Goal: Transaction & Acquisition: Purchase product/service

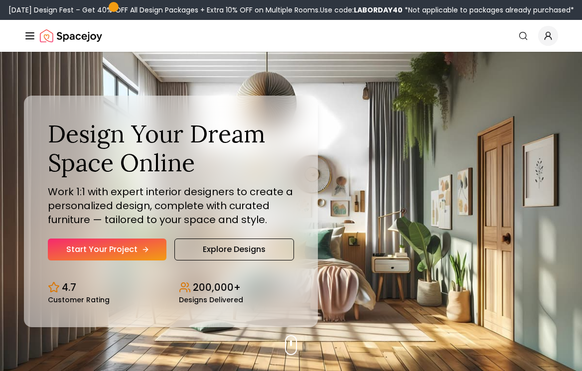
click at [133, 246] on link "Start Your Project" at bounding box center [107, 250] width 119 height 22
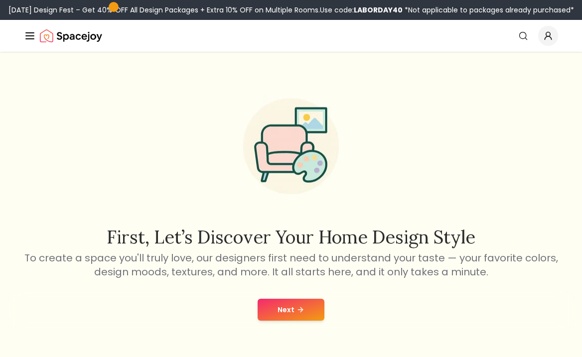
click at [314, 298] on div "Next" at bounding box center [291, 310] width 566 height 38
click at [320, 301] on button "Next" at bounding box center [291, 310] width 67 height 22
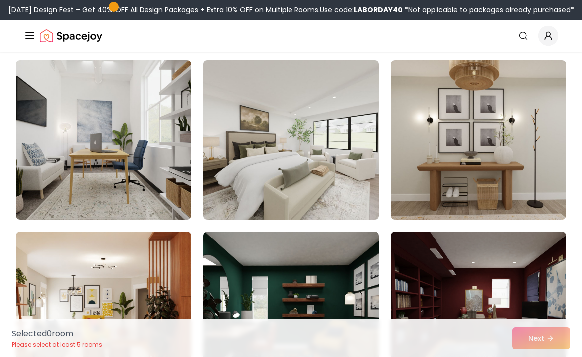
scroll to position [86, 0]
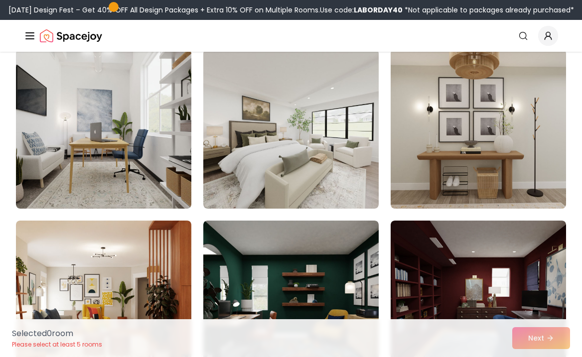
click at [543, 336] on div "Selected 0 room Please select at least 5 rooms Next" at bounding box center [291, 338] width 574 height 38
click at [543, 338] on div "Selected 0 room Please select at least 5 rooms Next" at bounding box center [291, 338] width 574 height 38
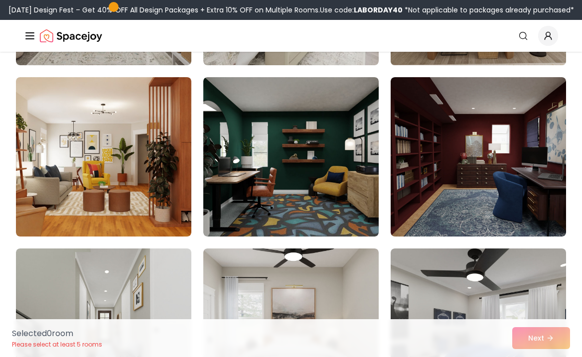
scroll to position [230, 0]
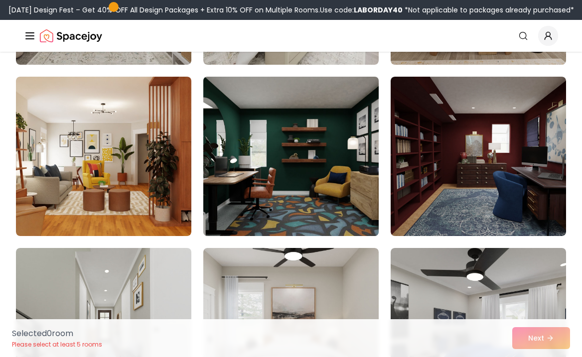
click at [359, 160] on img at bounding box center [291, 156] width 184 height 167
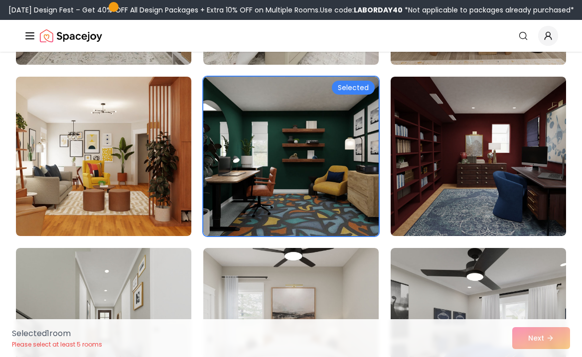
click at [544, 334] on div "Selected 1 room Please select at least 5 rooms Next" at bounding box center [291, 338] width 574 height 38
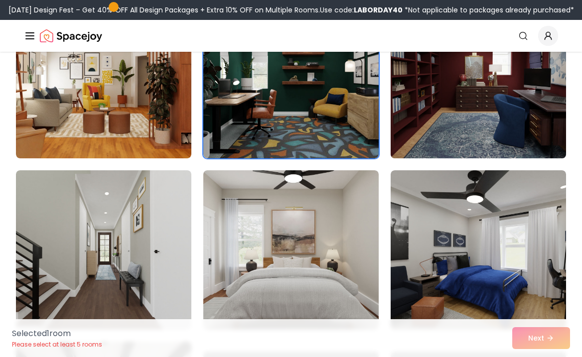
scroll to position [310, 0]
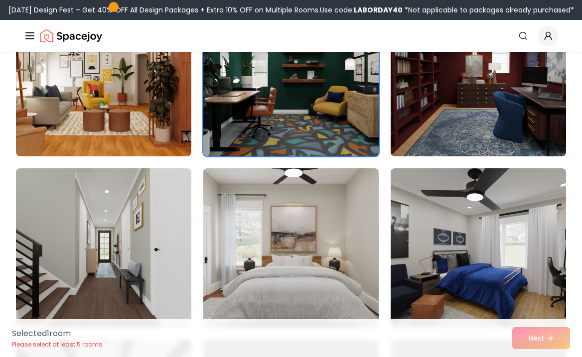
click at [323, 205] on img at bounding box center [291, 247] width 184 height 167
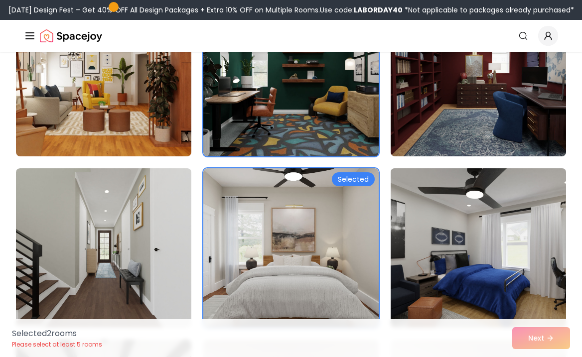
click at [514, 281] on img at bounding box center [478, 247] width 184 height 167
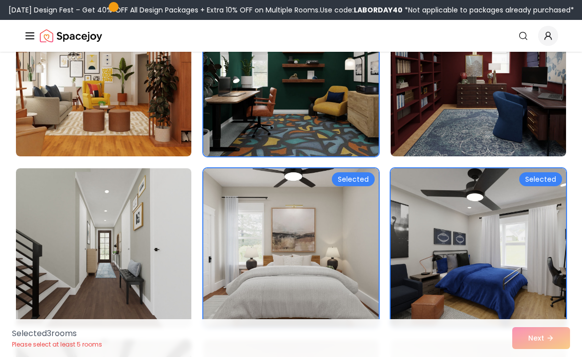
click at [536, 330] on div "Selected 3 room s Please select at least 5 rooms Next" at bounding box center [291, 338] width 574 height 38
click at [538, 337] on div "Selected 3 room s Please select at least 5 rooms Next" at bounding box center [291, 338] width 574 height 38
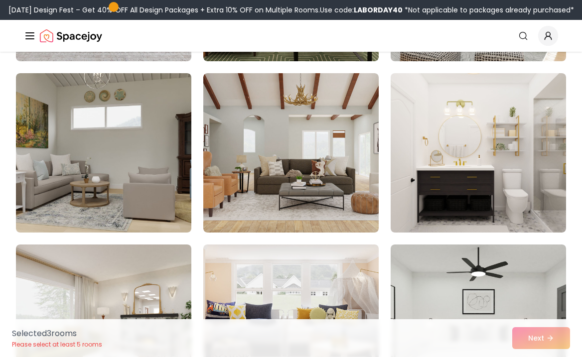
scroll to position [777, 0]
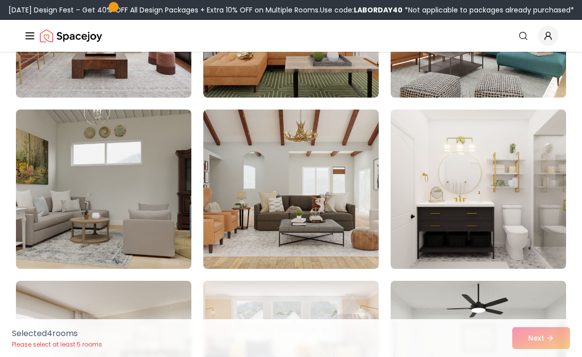
scroll to position [713, 0]
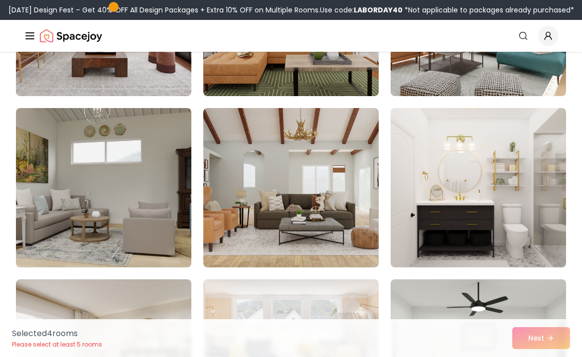
click at [528, 344] on div "Selected 4 room s Please select at least 5 rooms Next" at bounding box center [291, 338] width 574 height 38
click at [528, 343] on div "Selected 4 room s Please select at least 5 rooms Next" at bounding box center [291, 338] width 574 height 38
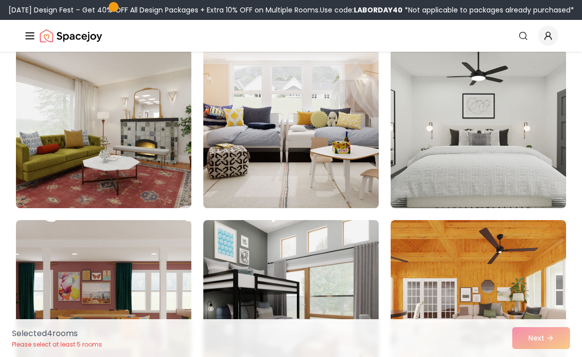
scroll to position [974, 0]
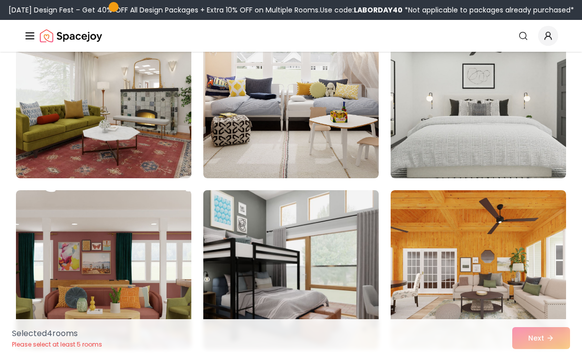
click at [290, 261] on img at bounding box center [291, 269] width 184 height 167
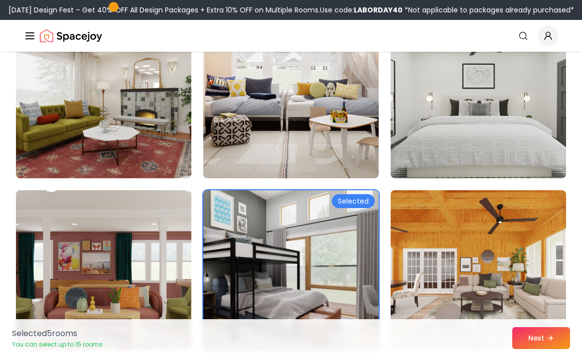
click at [349, 277] on img at bounding box center [291, 269] width 184 height 167
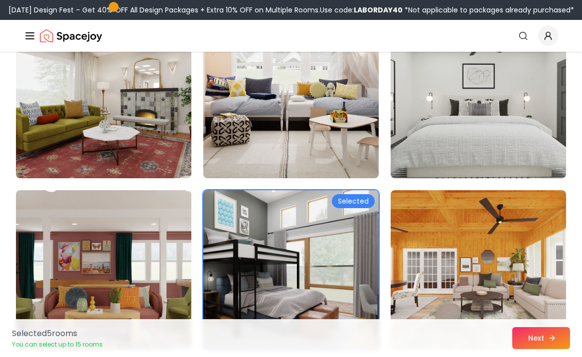
click at [516, 340] on button "Next" at bounding box center [541, 338] width 58 height 22
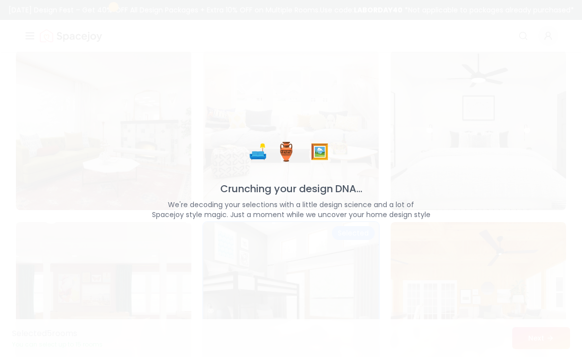
click at [537, 347] on div "🛋️ 🏺 🖼️ Crunching your design DNA... We're decoding your selections with a litt…" at bounding box center [291, 178] width 582 height 357
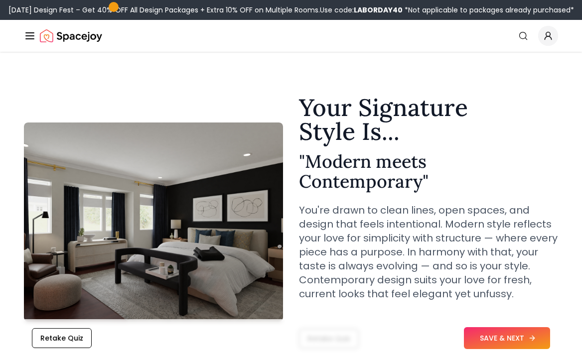
click at [513, 336] on button "SAVE & NEXT" at bounding box center [507, 338] width 86 height 22
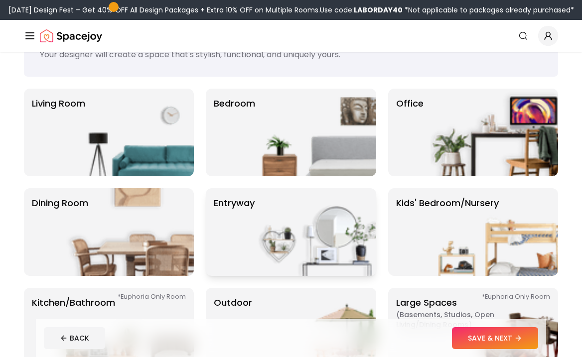
scroll to position [50, 0]
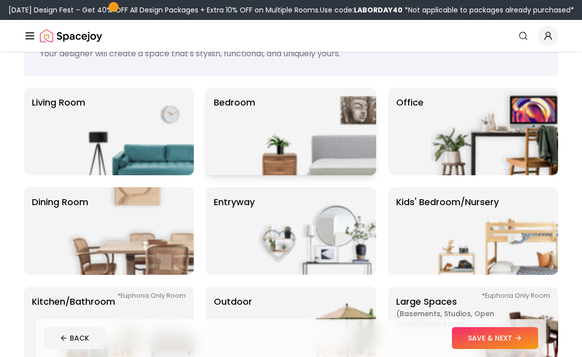
click at [298, 160] on img at bounding box center [313, 132] width 128 height 88
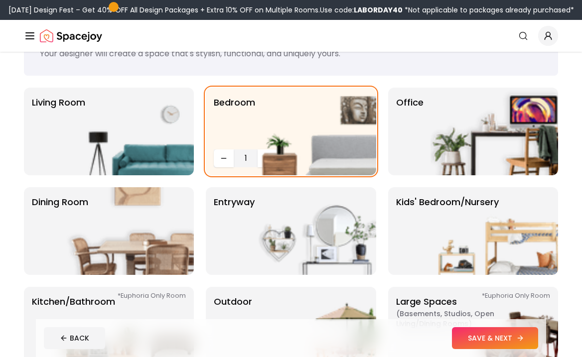
click at [488, 345] on button "SAVE & NEXT" at bounding box center [495, 338] width 86 height 22
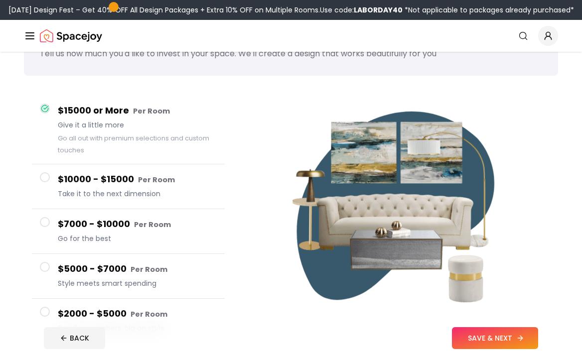
click at [485, 342] on button "SAVE & NEXT" at bounding box center [495, 338] width 86 height 22
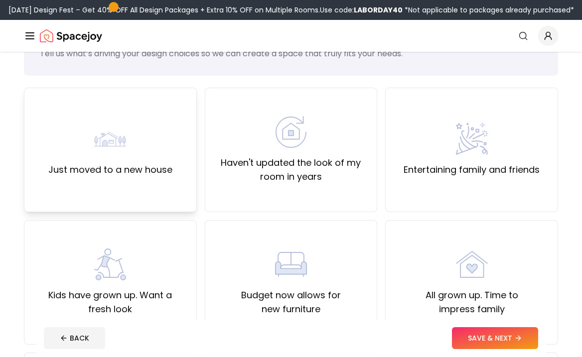
click at [187, 154] on div "Just moved to a new house" at bounding box center [110, 150] width 173 height 125
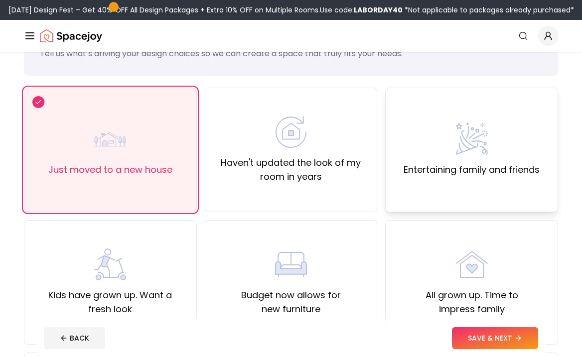
click at [411, 204] on div "Entertaining family and friends" at bounding box center [471, 150] width 173 height 125
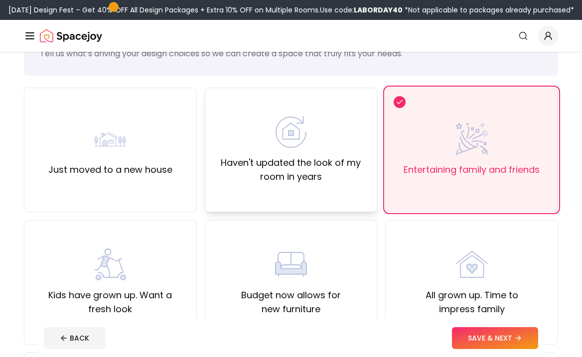
click at [352, 184] on div "Haven't updated the look of my room in years" at bounding box center [291, 150] width 173 height 125
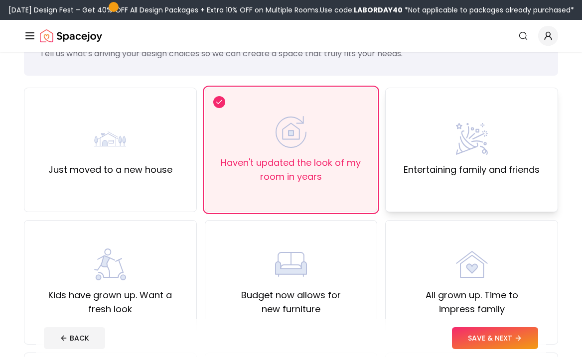
click at [390, 180] on div "Entertaining family and friends" at bounding box center [471, 150] width 173 height 125
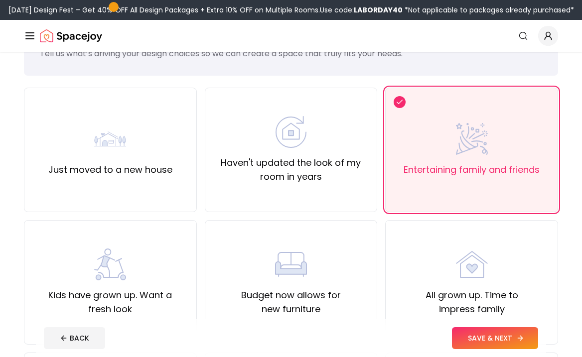
click at [514, 344] on button "SAVE & NEXT" at bounding box center [495, 338] width 86 height 22
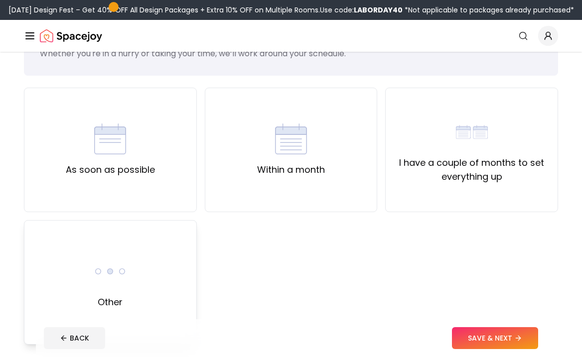
click at [81, 270] on div "Other" at bounding box center [110, 282] width 173 height 125
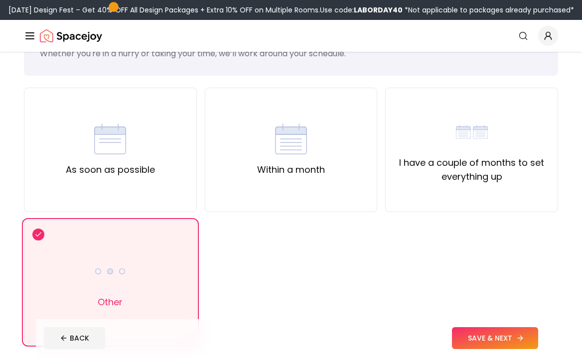
click at [483, 342] on button "SAVE & NEXT" at bounding box center [495, 338] width 86 height 22
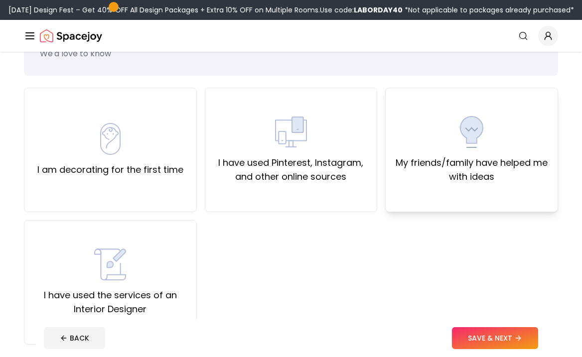
click at [428, 204] on div "My friends/family have helped me with ideas" at bounding box center [471, 150] width 173 height 125
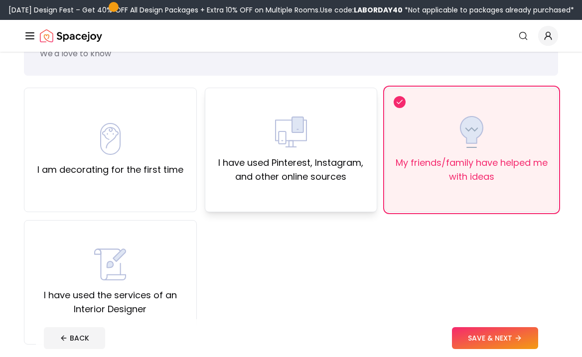
click at [335, 202] on div "I have used Pinterest, Instagram, and other online sources" at bounding box center [291, 150] width 173 height 125
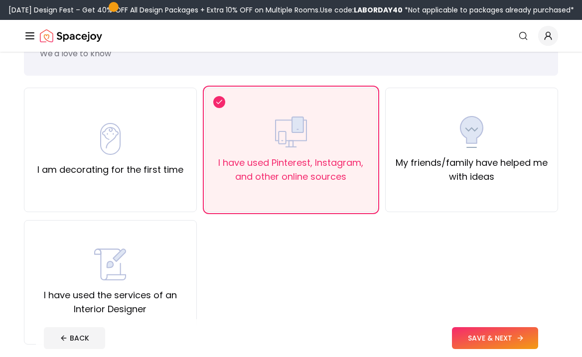
click at [487, 337] on button "SAVE & NEXT" at bounding box center [495, 338] width 86 height 22
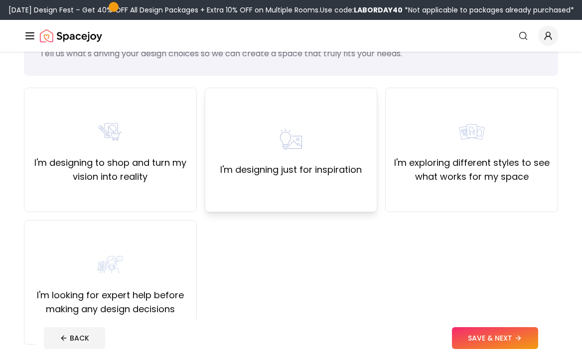
click at [364, 185] on div "I'm designing just for inspiration" at bounding box center [291, 150] width 173 height 125
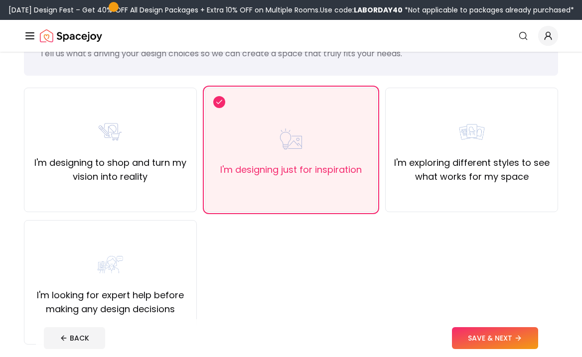
click at [479, 325] on footer "BACK SAVE & NEXT" at bounding box center [291, 338] width 510 height 38
click at [484, 333] on button "SAVE & NEXT" at bounding box center [495, 338] width 86 height 22
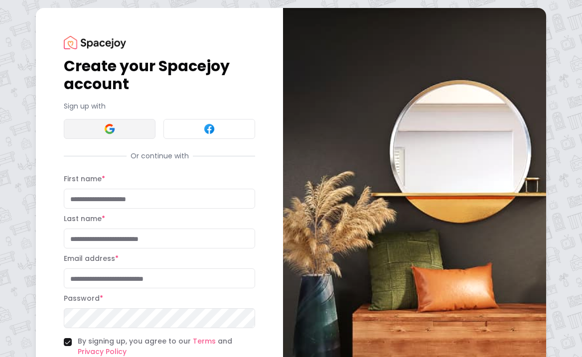
click at [143, 122] on button at bounding box center [110, 129] width 92 height 20
